Goal: Check status: Check status

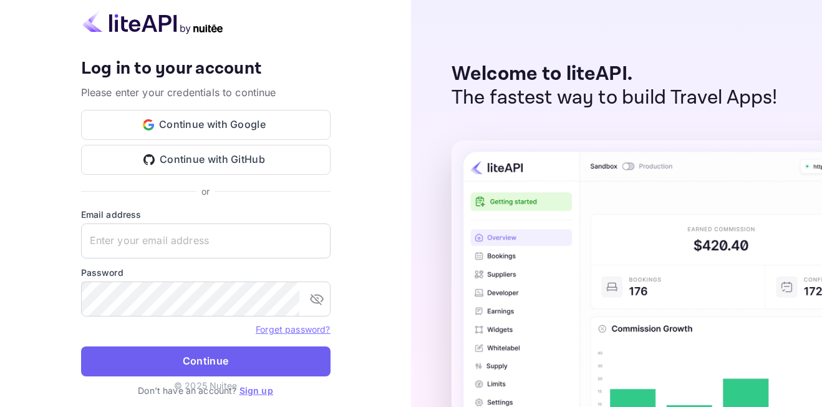
type input "[EMAIL_ADDRESS][DOMAIN_NAME]"
click at [321, 361] on button "Continue" at bounding box center [205, 361] width 249 height 30
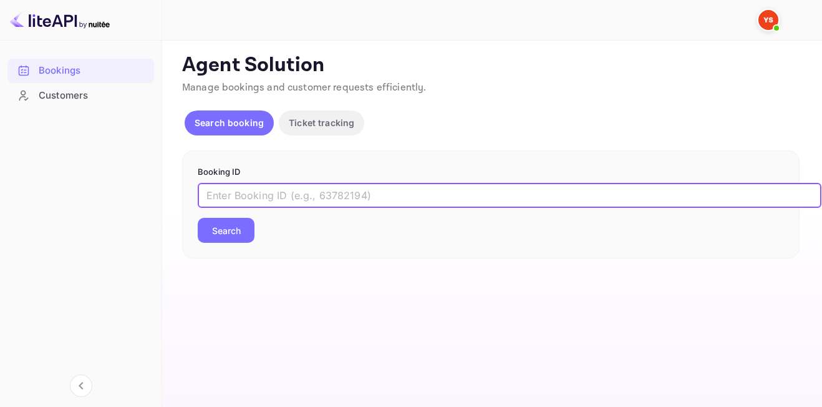
click at [365, 194] on input "text" at bounding box center [509, 195] width 623 height 25
paste input "9697004"
type input "9697004"
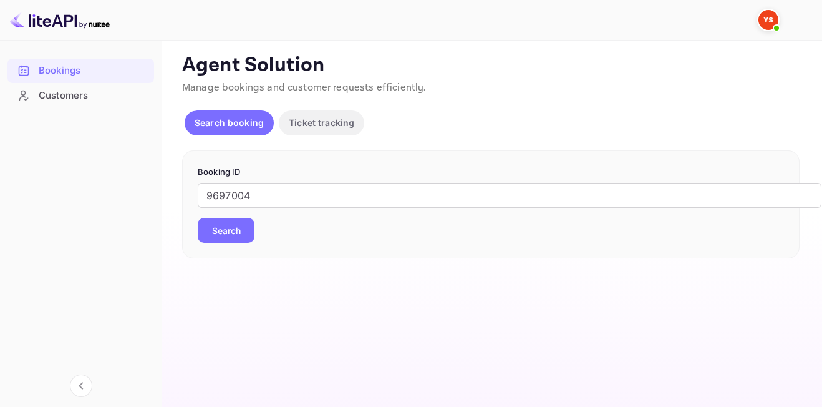
click at [230, 231] on button "Search" at bounding box center [226, 230] width 57 height 25
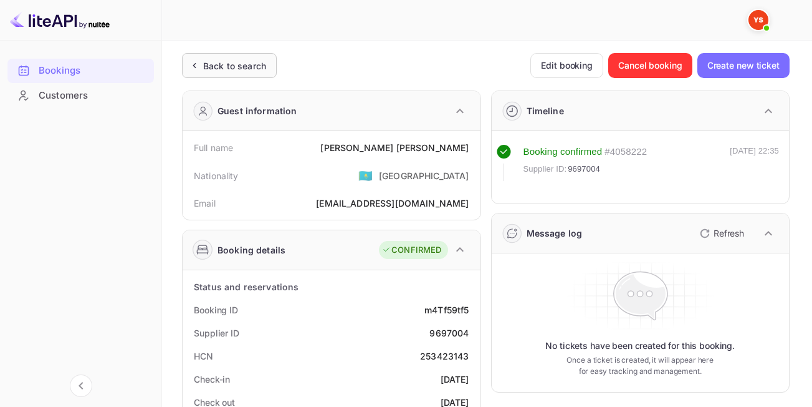
click at [208, 59] on div "Back to search" at bounding box center [234, 65] width 63 height 13
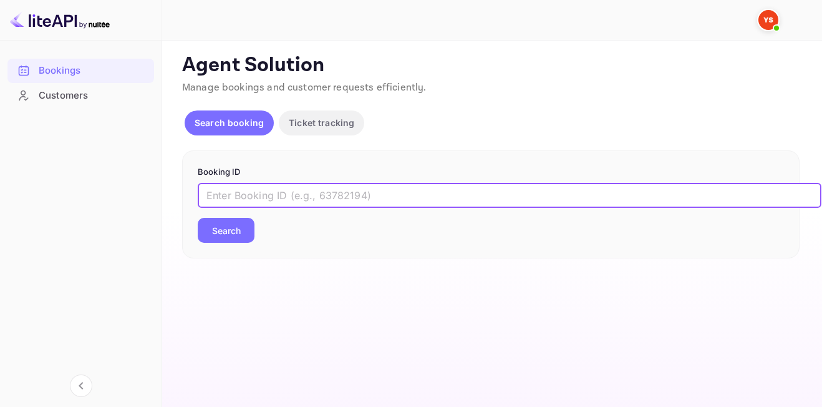
click at [259, 201] on input "text" at bounding box center [509, 195] width 623 height 25
paste input "9262806"
type input "9262806"
click at [198, 218] on button "Search" at bounding box center [226, 230] width 57 height 25
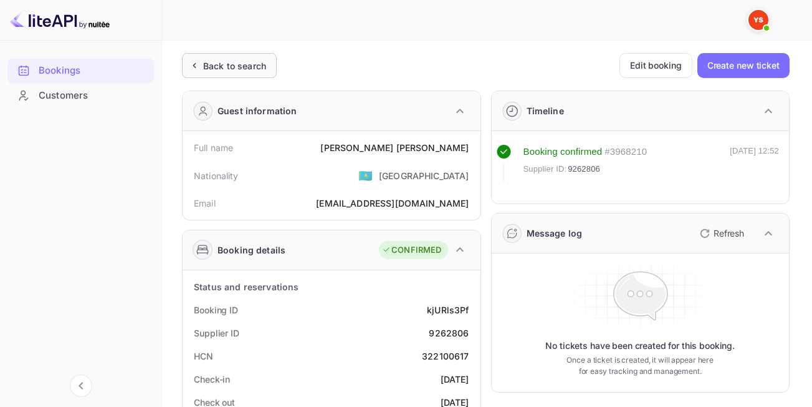
click at [219, 69] on div "Back to search" at bounding box center [234, 65] width 63 height 13
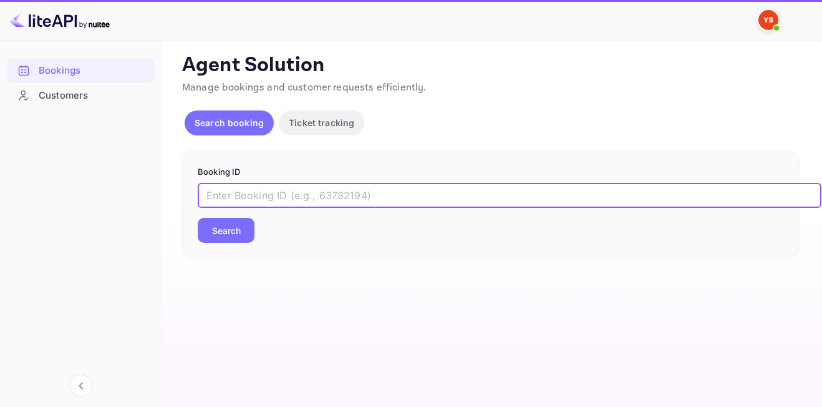
click at [292, 198] on input "text" at bounding box center [509, 195] width 623 height 25
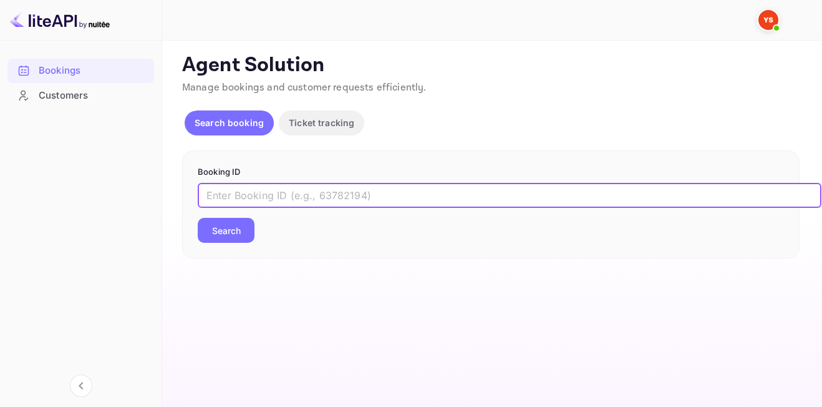
paste input "7838443"
type input "7838443"
click at [224, 226] on button "Search" at bounding box center [226, 230] width 57 height 25
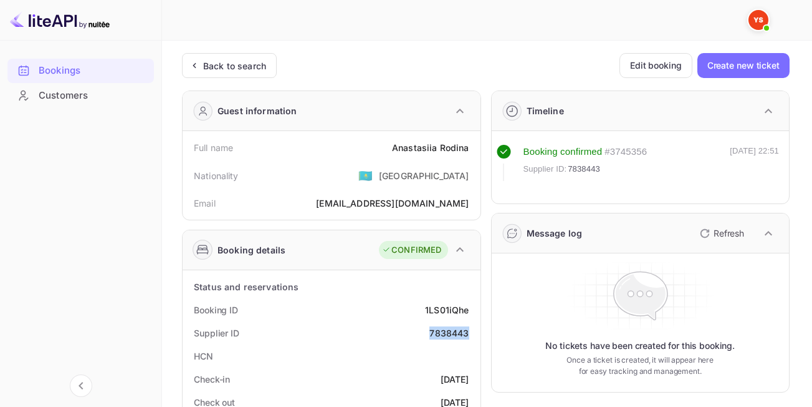
drag, startPoint x: 428, startPoint y: 332, endPoint x: 473, endPoint y: 331, distance: 44.9
click at [473, 331] on div "Supplier ID 7838443" at bounding box center [332, 332] width 288 height 23
copy div "7838443"
drag, startPoint x: 395, startPoint y: 150, endPoint x: 477, endPoint y: 158, distance: 82.1
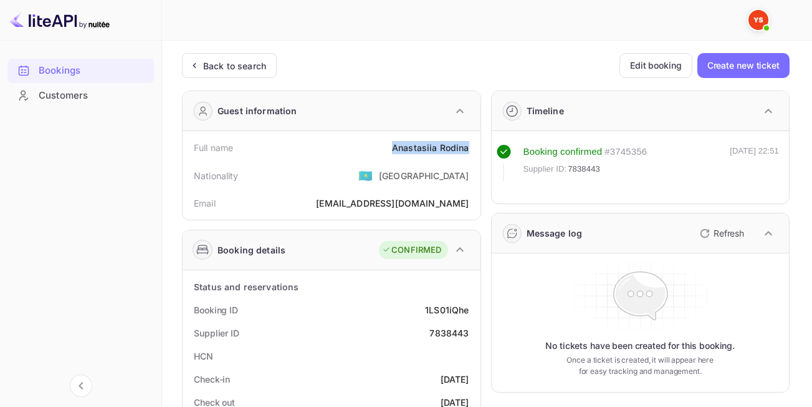
click at [477, 158] on div "Full name [PERSON_NAME] Nationality 🇰🇿 [DEMOGRAPHIC_DATA] Email [EMAIL_ADDRESS]…" at bounding box center [332, 175] width 298 height 89
copy div "[PERSON_NAME]"
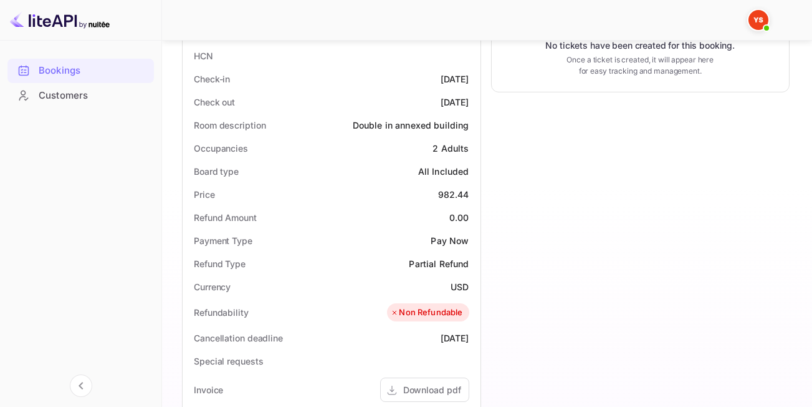
scroll to position [303, 0]
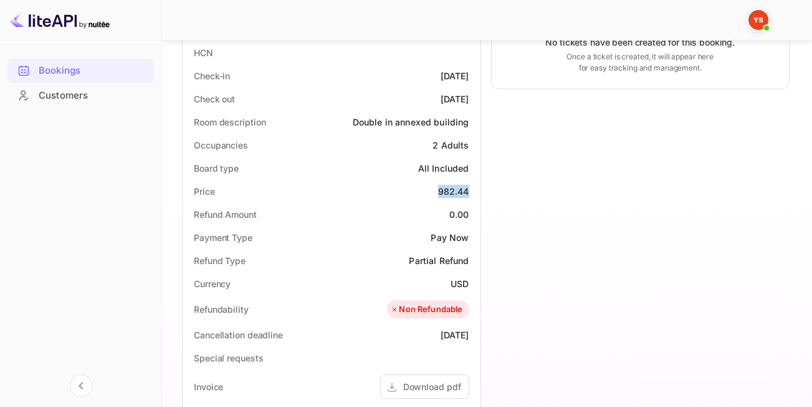
drag, startPoint x: 438, startPoint y: 190, endPoint x: 474, endPoint y: 191, distance: 36.8
click at [474, 191] on div "Price 982.44" at bounding box center [332, 191] width 288 height 23
copy div "982.44"
drag, startPoint x: 446, startPoint y: 285, endPoint x: 471, endPoint y: 283, distance: 24.4
click at [471, 283] on div "Currency USD" at bounding box center [332, 283] width 288 height 23
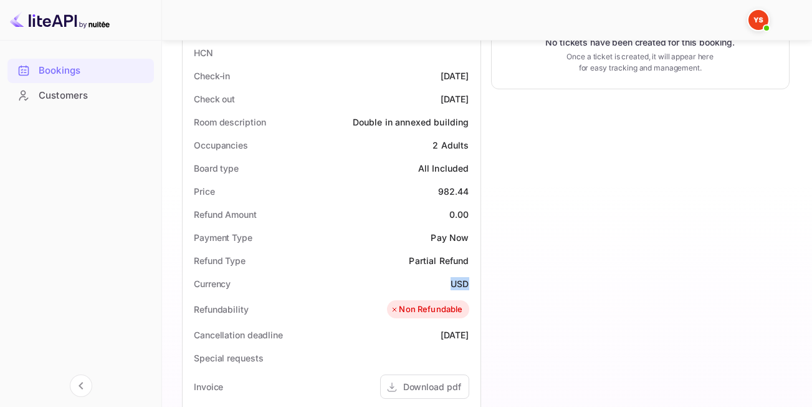
copy div "USD"
